Goal: Information Seeking & Learning: Learn about a topic

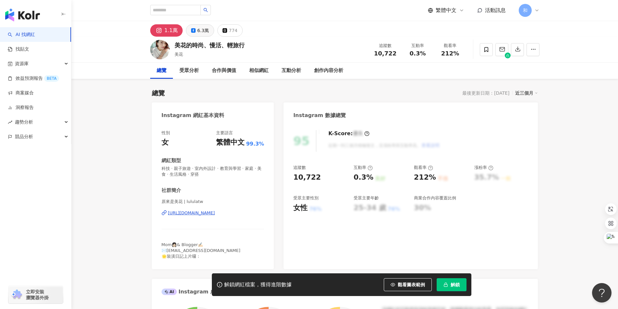
click at [199, 28] on div "6.3萬" at bounding box center [203, 30] width 12 height 9
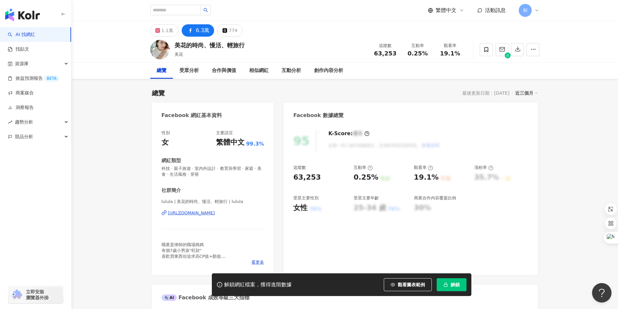
scroll to position [32, 0]
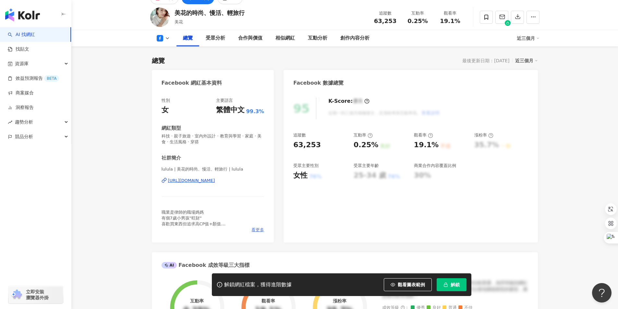
click at [256, 230] on span "看更多" at bounding box center [257, 230] width 13 height 6
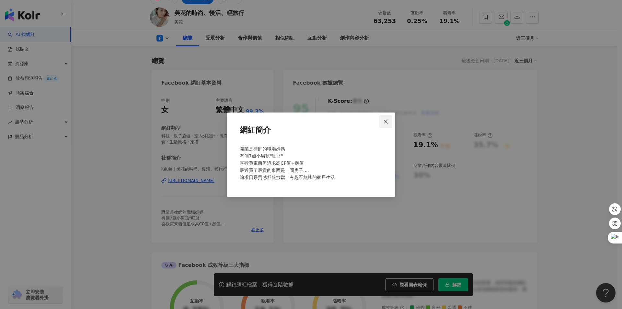
click at [386, 121] on icon "close" at bounding box center [386, 122] width 4 height 4
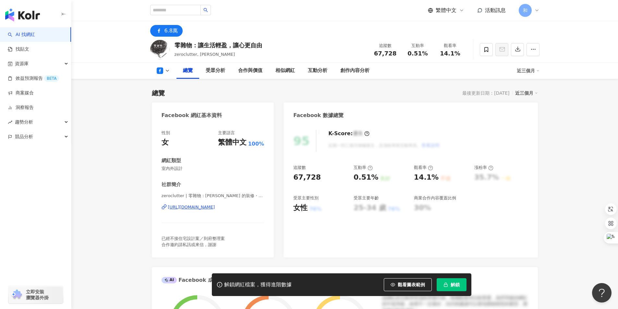
scroll to position [32, 0]
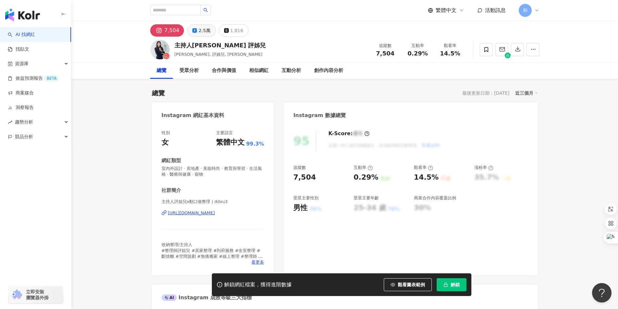
click at [199, 32] on div "2.5萬" at bounding box center [204, 30] width 12 height 9
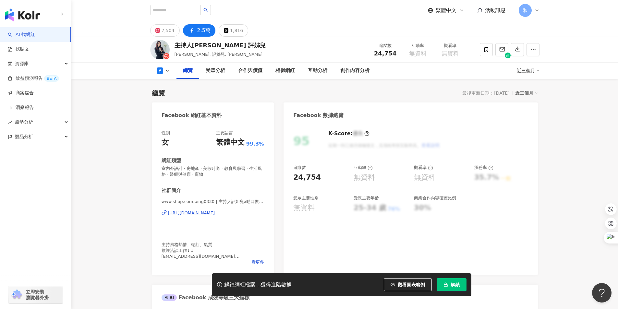
scroll to position [32, 0]
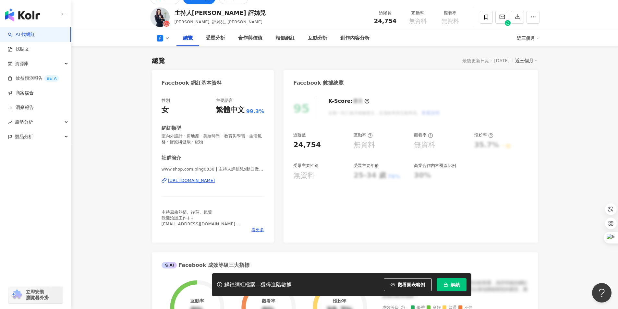
click at [220, 59] on div "總覽 最後更新日期：2025/9/30 近三個月" at bounding box center [345, 60] width 386 height 9
